Goal: Information Seeking & Learning: Learn about a topic

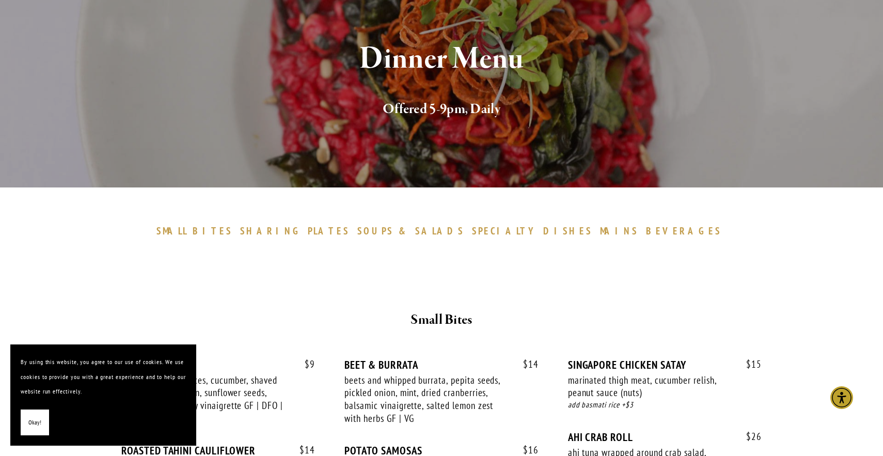
scroll to position [119, 0]
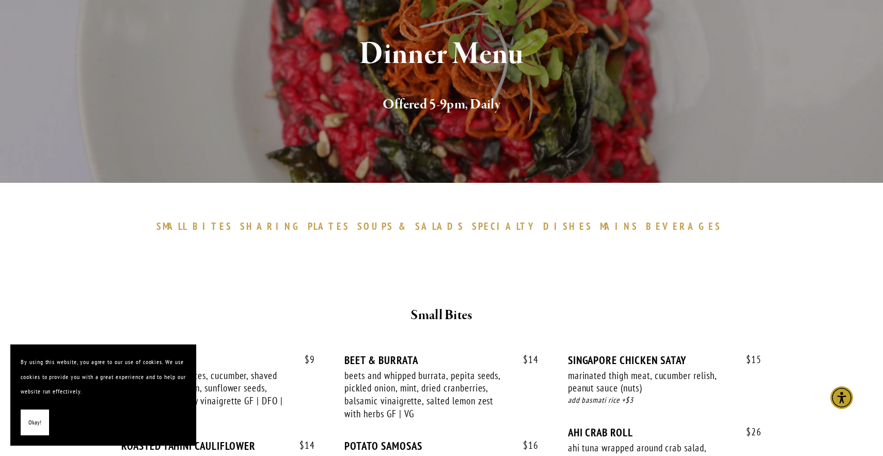
click at [28, 425] on span "Okay!" at bounding box center [34, 422] width 13 height 15
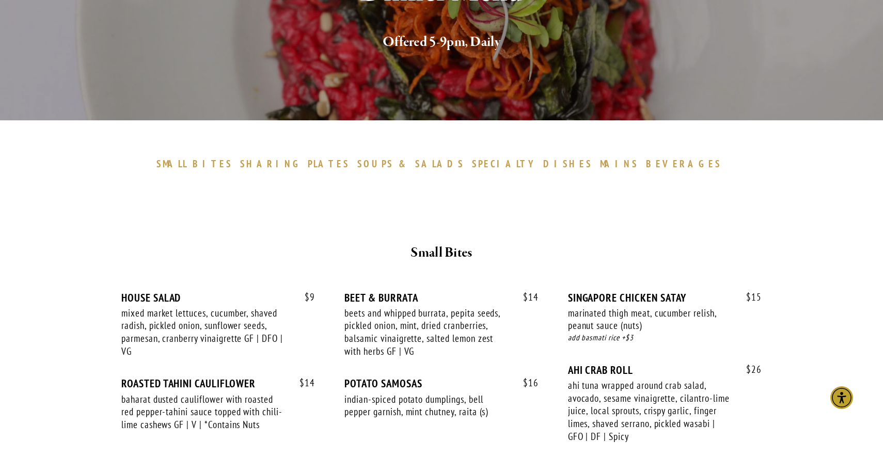
scroll to position [180, 0]
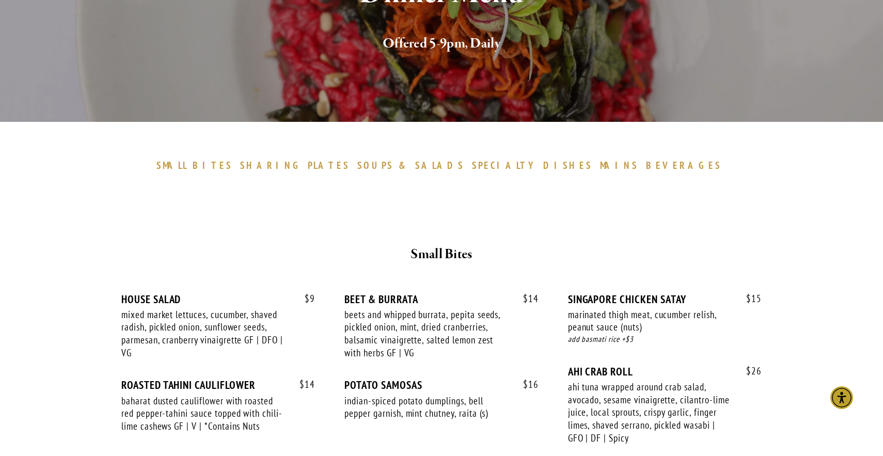
click at [543, 162] on span "DISHES" at bounding box center [567, 165] width 49 height 12
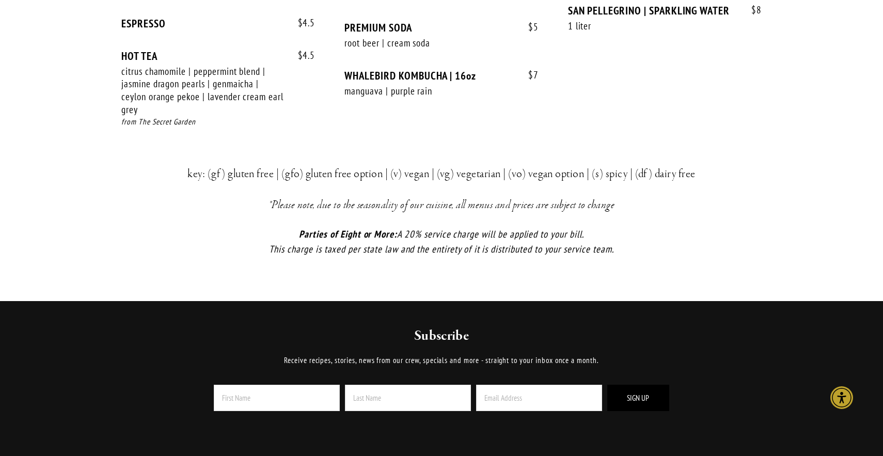
scroll to position [2212, 0]
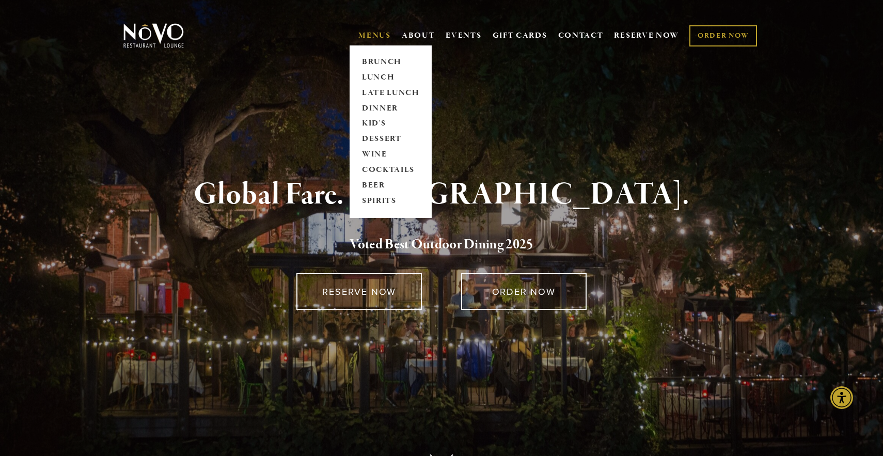
click at [378, 32] on link "MENUS" at bounding box center [374, 35] width 33 height 10
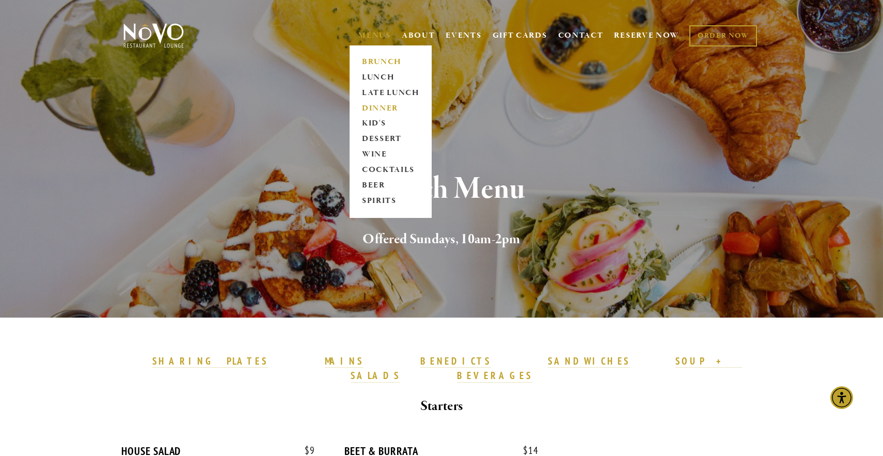
click at [378, 104] on link "DINNER" at bounding box center [390, 108] width 65 height 15
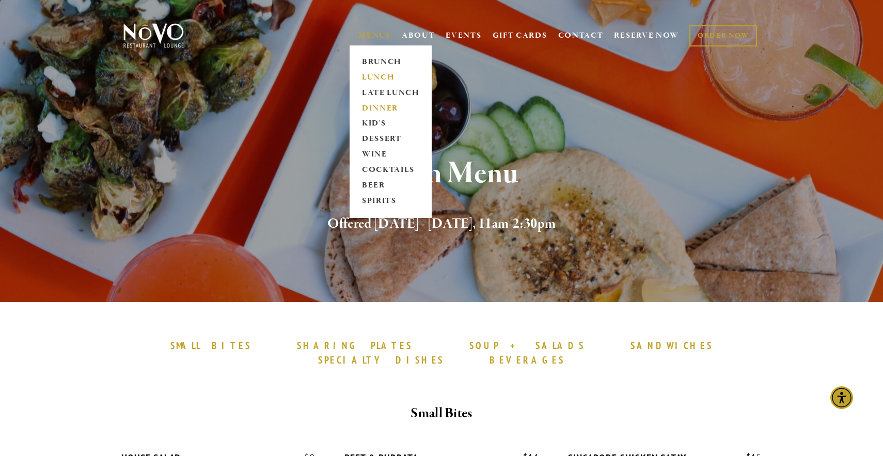
click at [378, 107] on link "DINNER" at bounding box center [390, 108] width 65 height 15
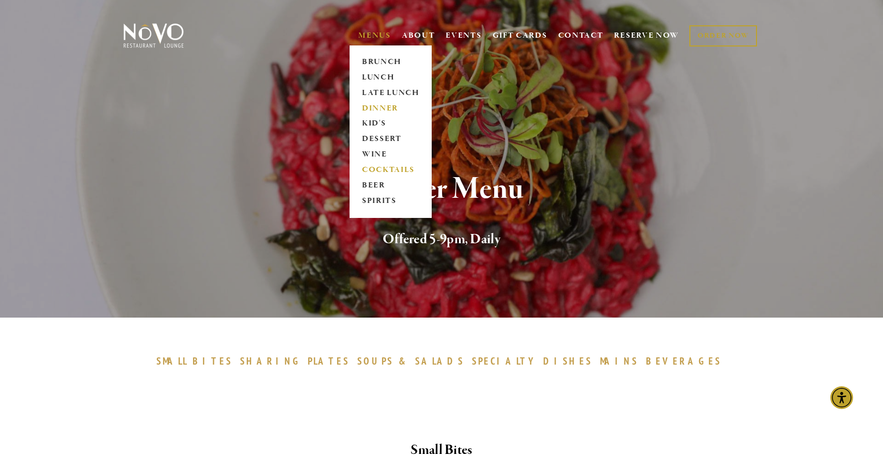
click at [399, 171] on link "COCKTAILS" at bounding box center [390, 170] width 65 height 15
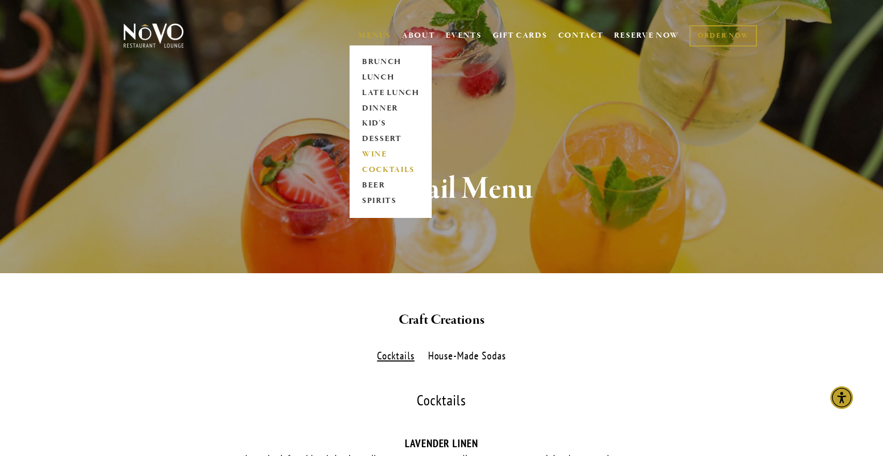
click at [370, 158] on link "WINE" at bounding box center [390, 154] width 65 height 15
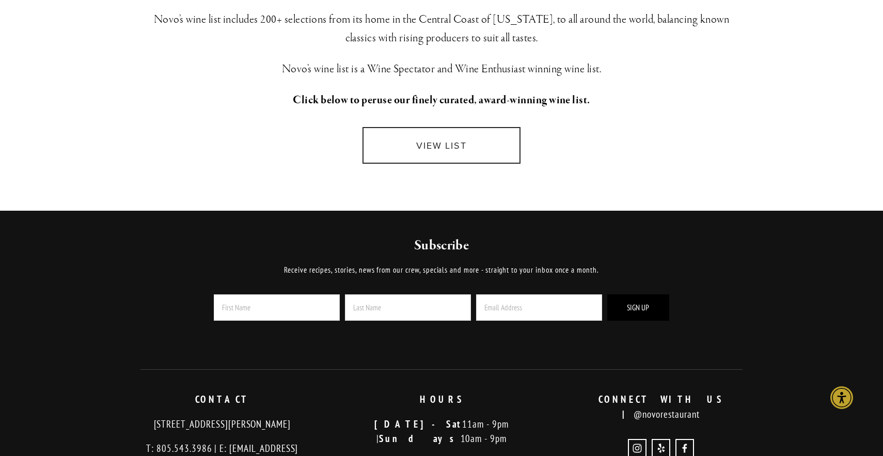
scroll to position [300, 0]
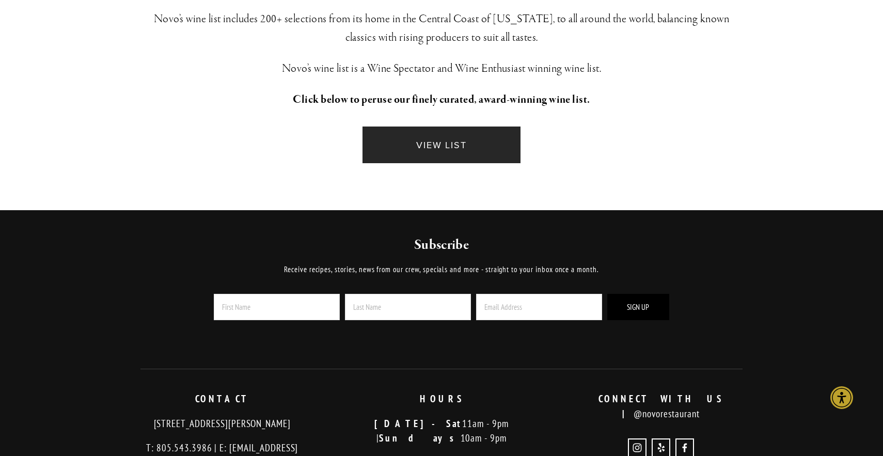
click at [435, 139] on link "VIEW LIST" at bounding box center [442, 145] width 158 height 37
